Goal: Communication & Community: Answer question/provide support

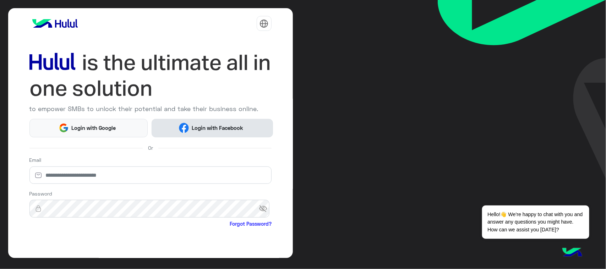
drag, startPoint x: 206, startPoint y: 126, endPoint x: 157, endPoint y: 177, distance: 70.7
click at [154, 187] on div "to empower SMBs to unlock their potential and take their business online. Login…" at bounding box center [150, 133] width 284 height 250
click at [197, 136] on button "Login with Facebook" at bounding box center [211, 128] width 121 height 18
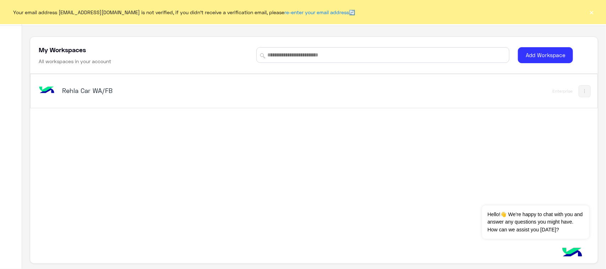
click at [86, 91] on h5 "Rehla Car WA/FB" at bounding box center [161, 90] width 199 height 9
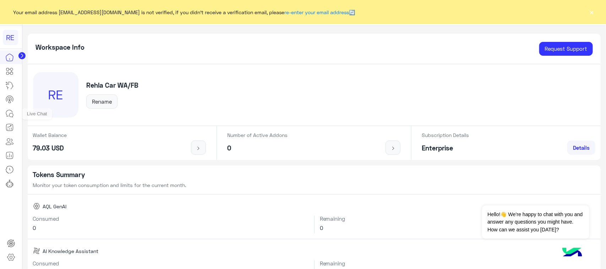
click at [10, 110] on icon at bounding box center [9, 113] width 6 height 6
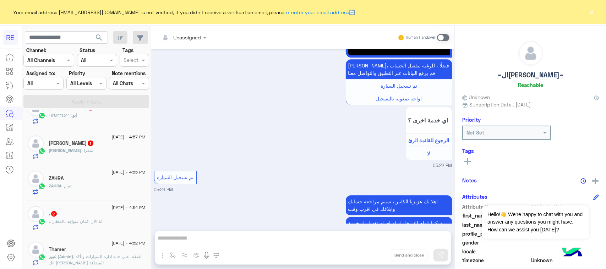
scroll to position [310, 0]
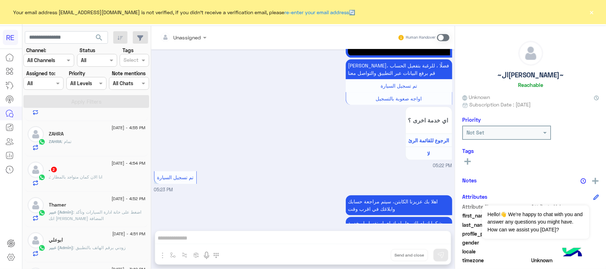
click at [109, 184] on div ". : انا الان كمان متواجد بالمطار" at bounding box center [97, 180] width 96 height 12
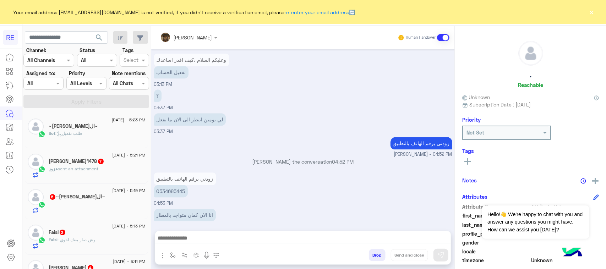
click at [96, 159] on div "[PERSON_NAME]1478 7" at bounding box center [97, 161] width 96 height 7
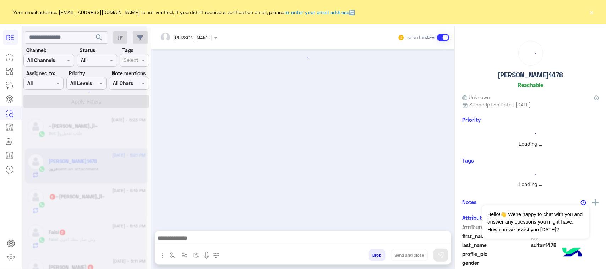
scroll to position [848, 0]
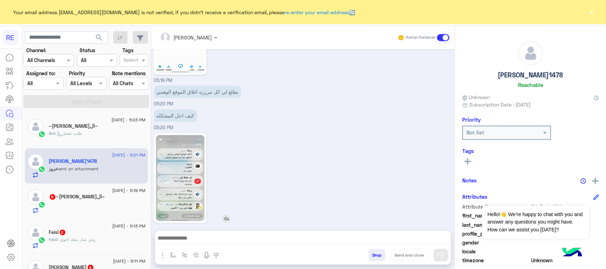
click at [190, 164] on img at bounding box center [180, 178] width 49 height 86
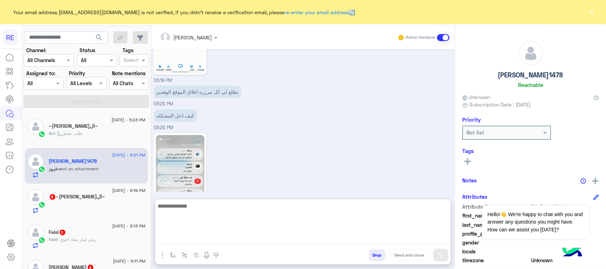
click at [246, 242] on textarea at bounding box center [302, 222] width 295 height 43
type textarea "**********"
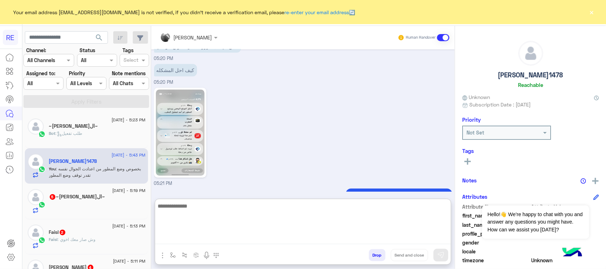
scroll to position [922, 0]
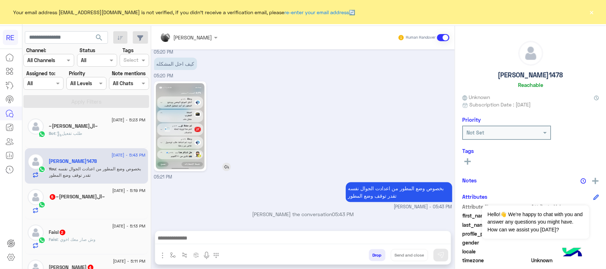
click at [190, 124] on img at bounding box center [180, 126] width 49 height 86
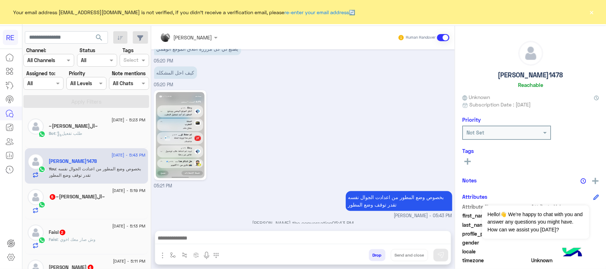
click at [106, 202] on div at bounding box center [97, 207] width 96 height 12
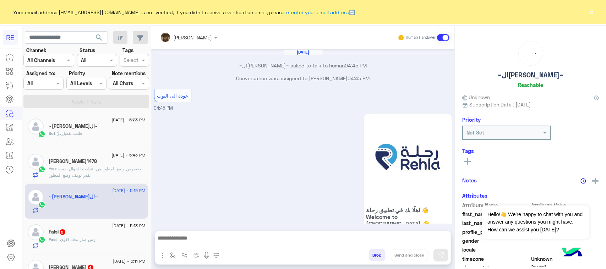
scroll to position [767, 0]
